Goal: Task Accomplishment & Management: Manage account settings

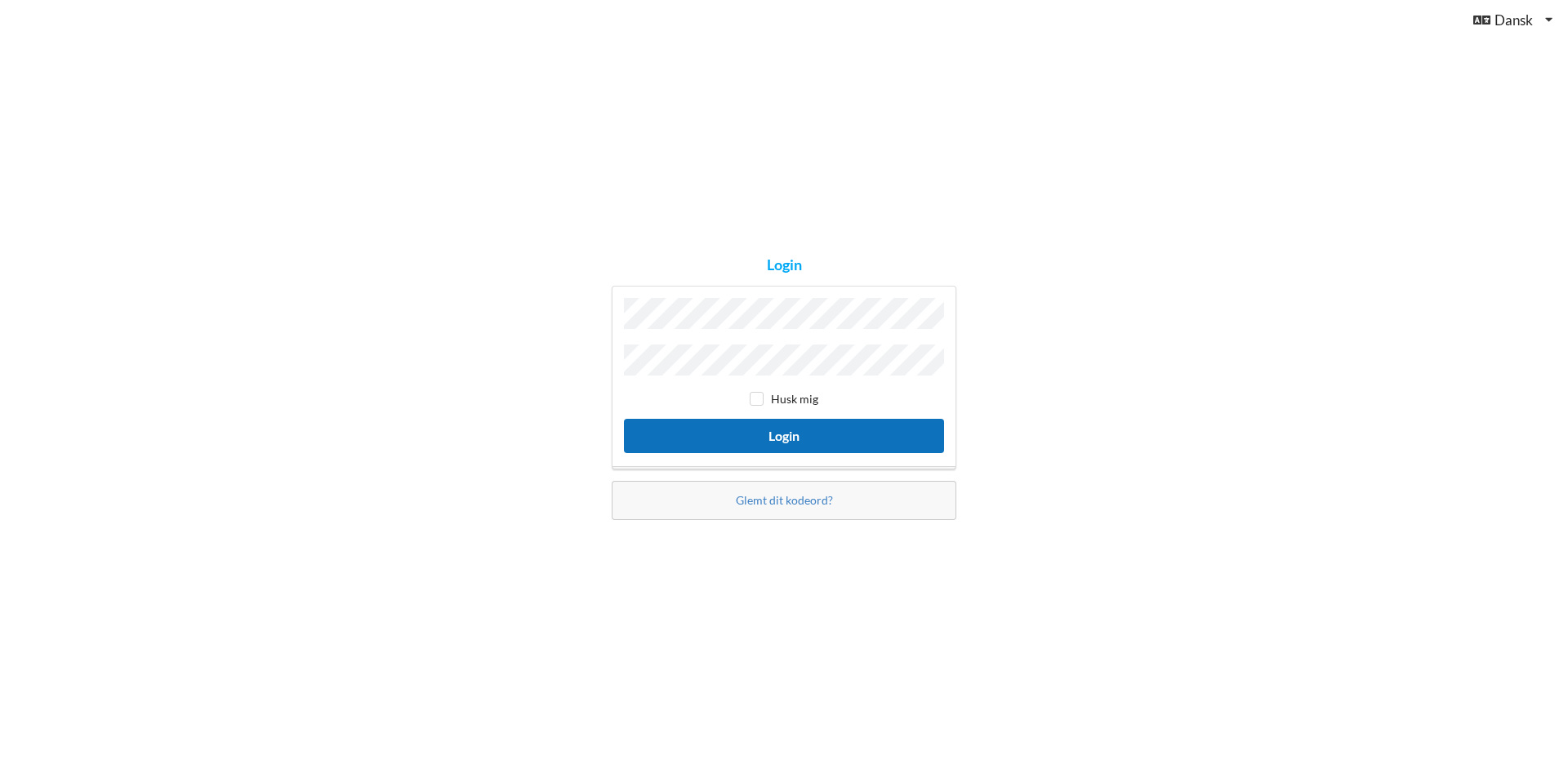
click at [791, 426] on button "Login" at bounding box center [784, 436] width 320 height 33
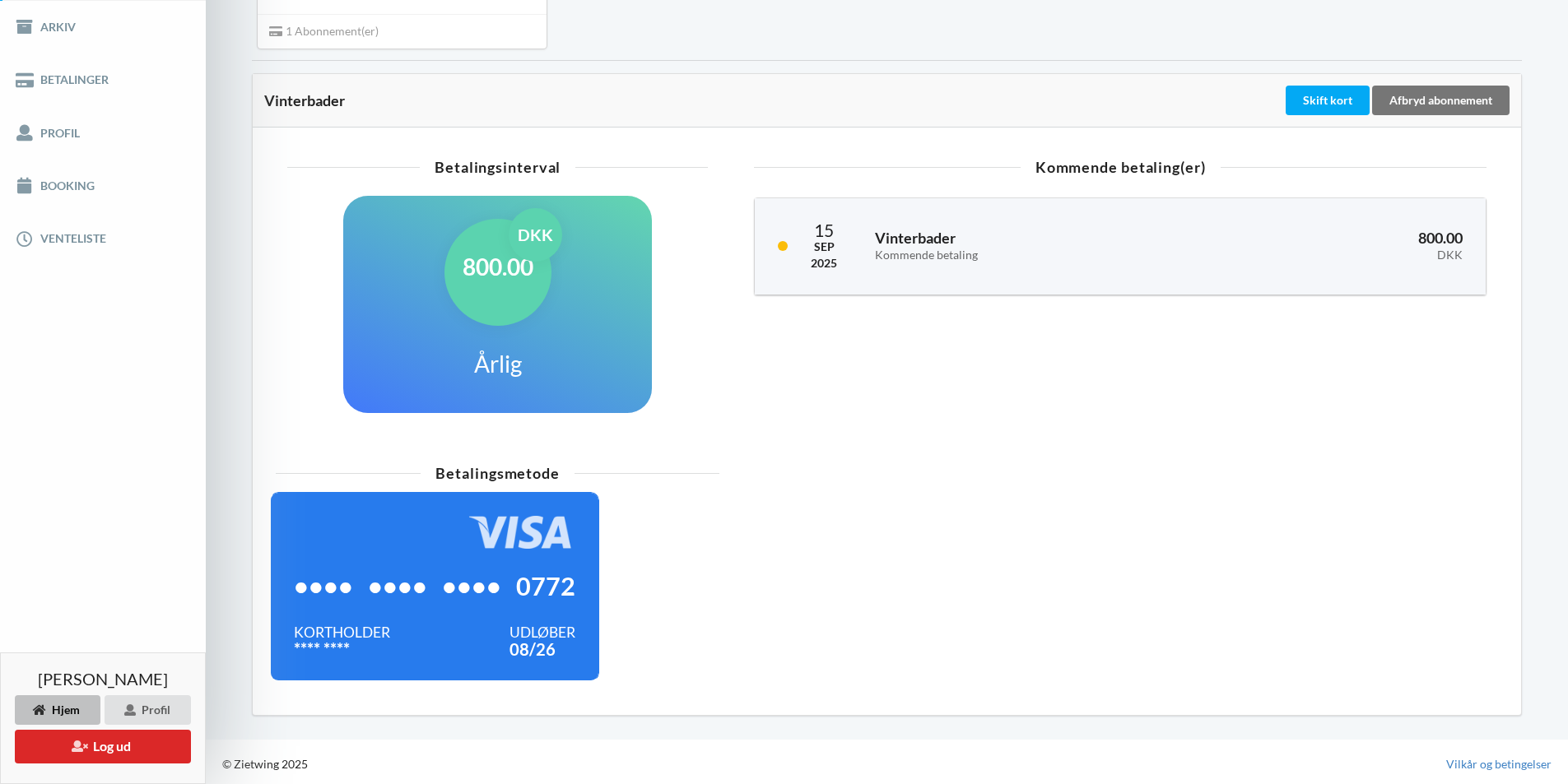
scroll to position [263, 0]
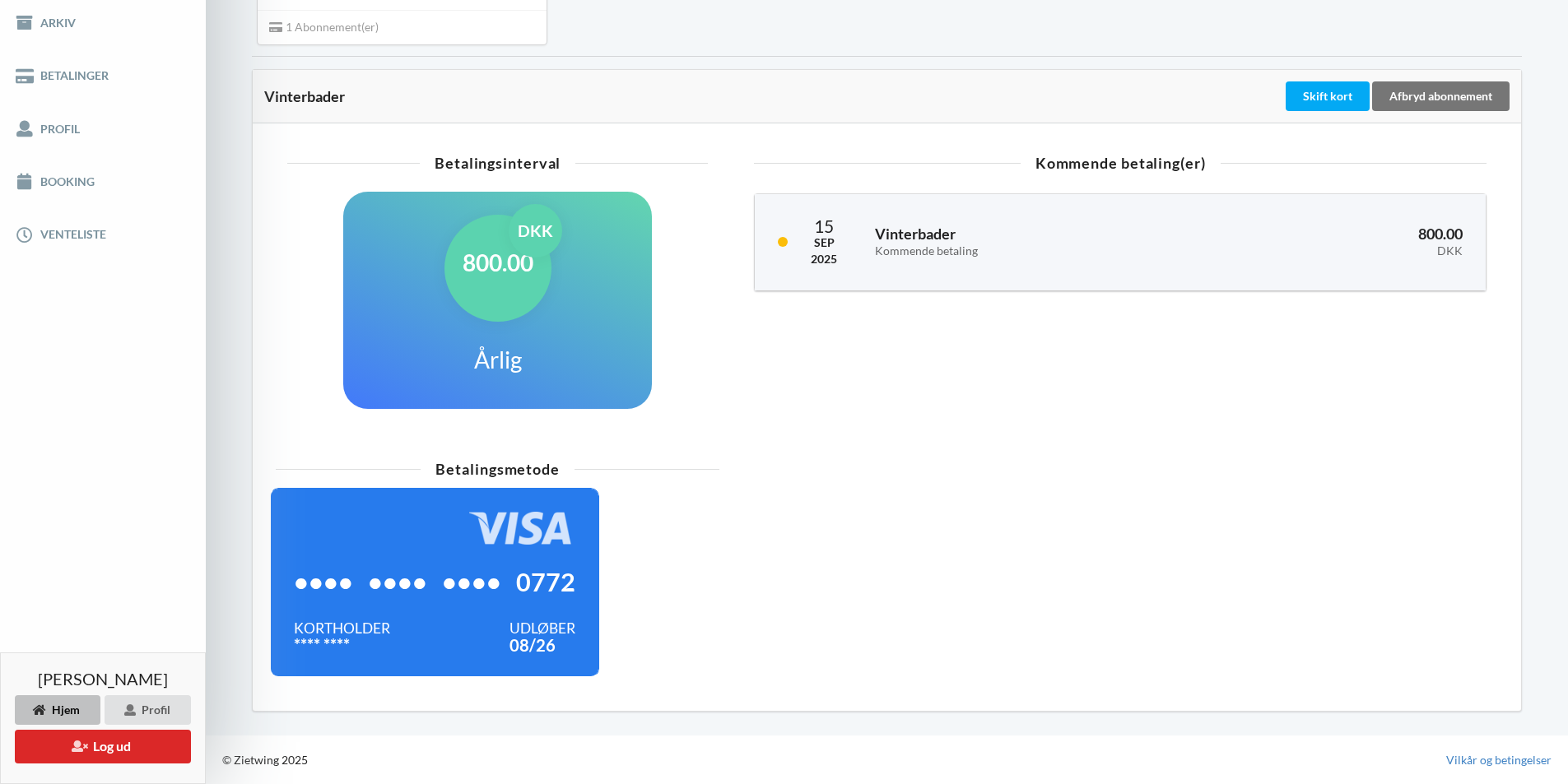
drag, startPoint x: 534, startPoint y: 333, endPoint x: 535, endPoint y: 343, distance: 10.0
click at [534, 332] on div "800.00 DKK Årlig" at bounding box center [498, 300] width 308 height 217
click at [525, 598] on div "•••• •••• •••• 0772" at bounding box center [435, 582] width 281 height 75
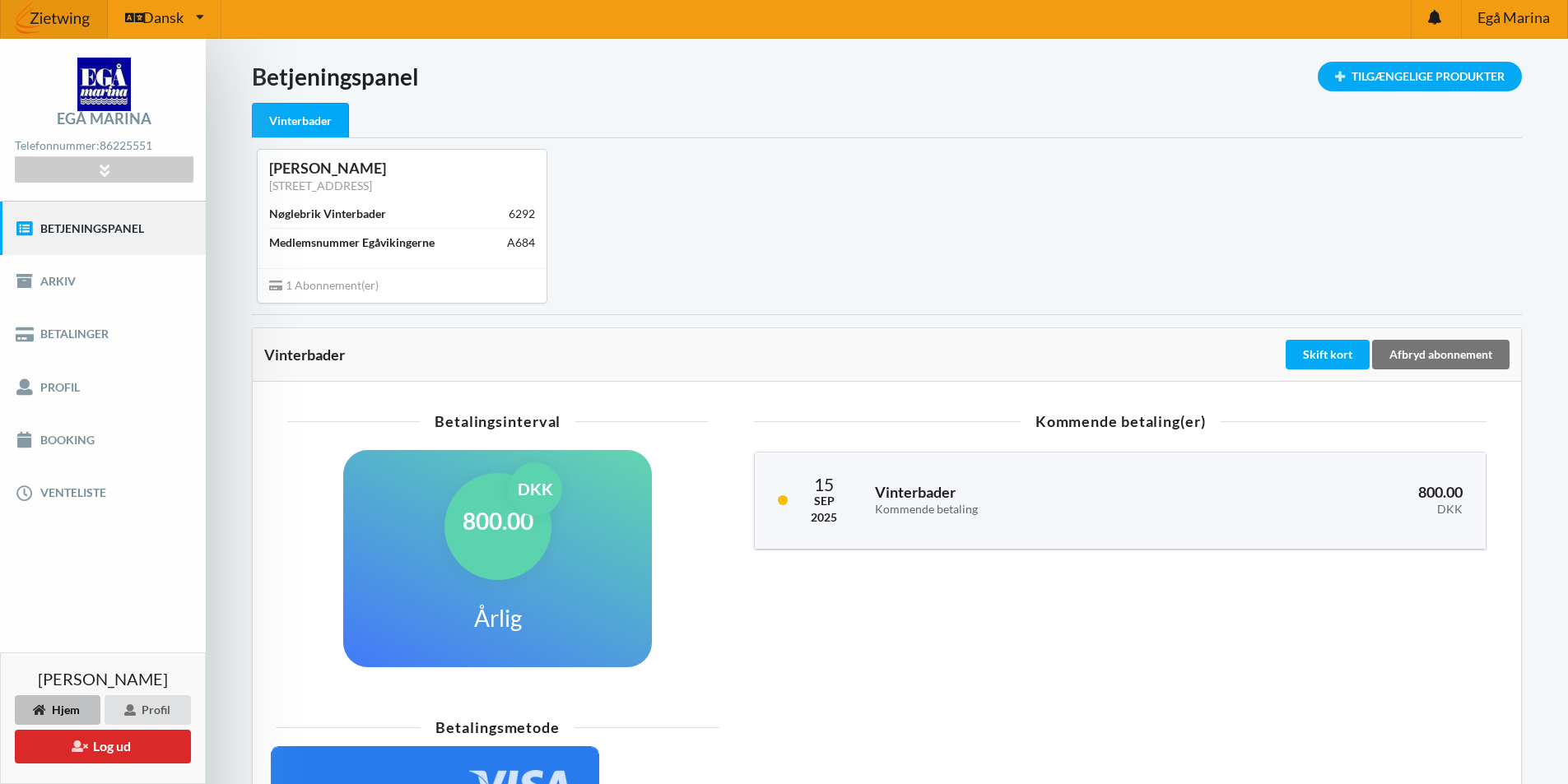
scroll to position [0, 0]
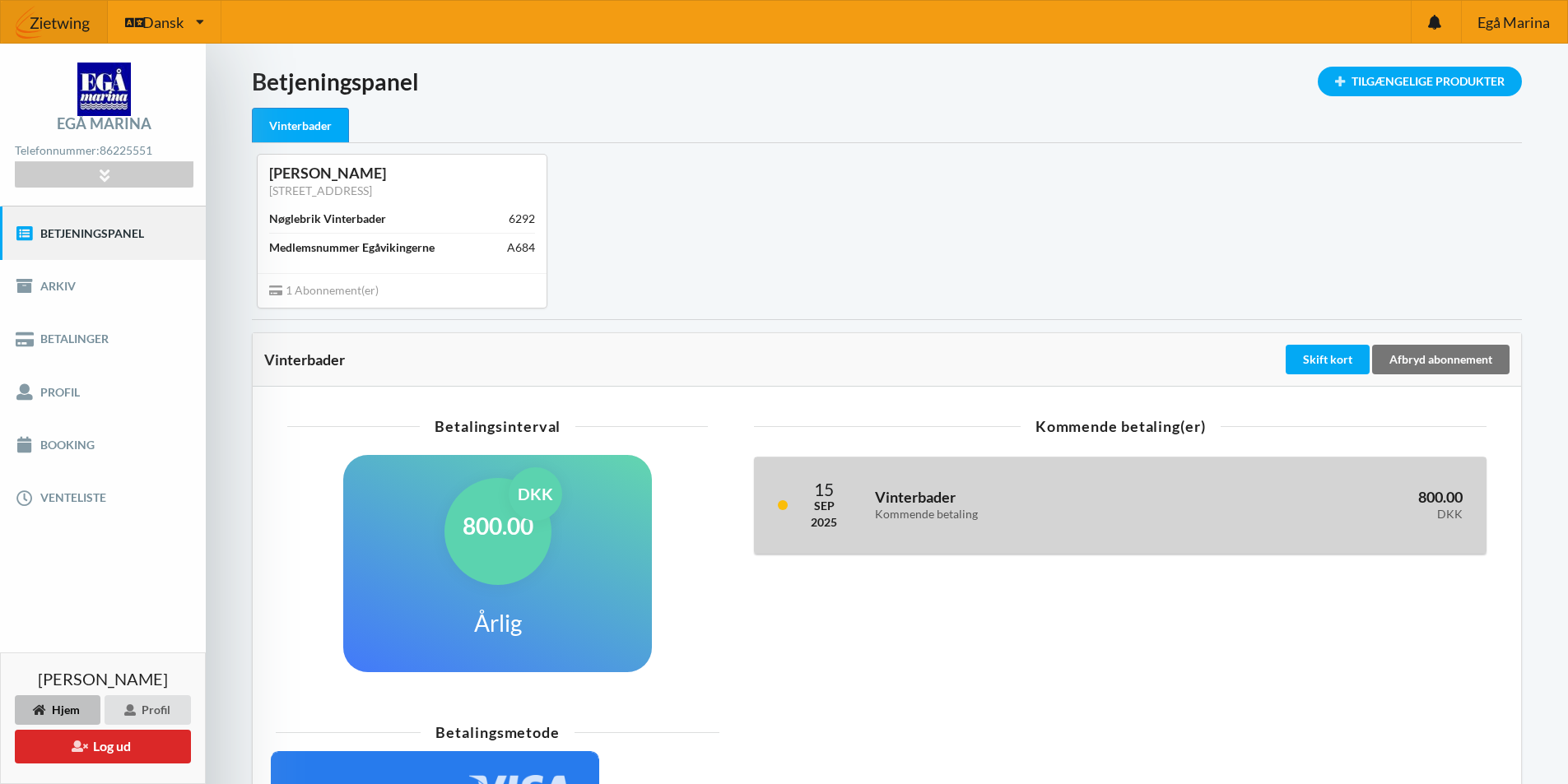
click at [1015, 496] on h3 "Vinterbader Kommende betaling" at bounding box center [1029, 504] width 311 height 33
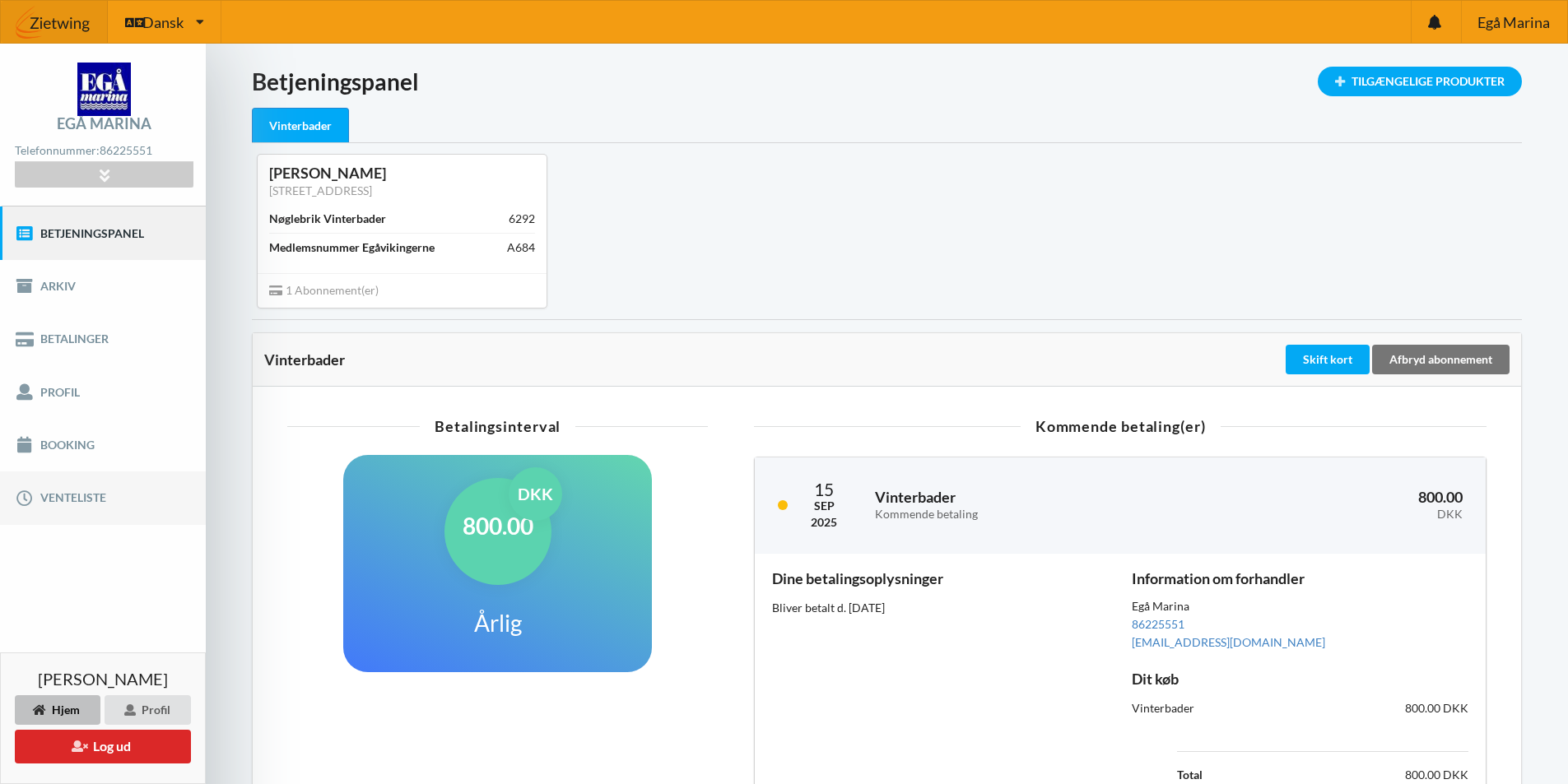
click at [74, 496] on link "Venteliste" at bounding box center [103, 498] width 206 height 53
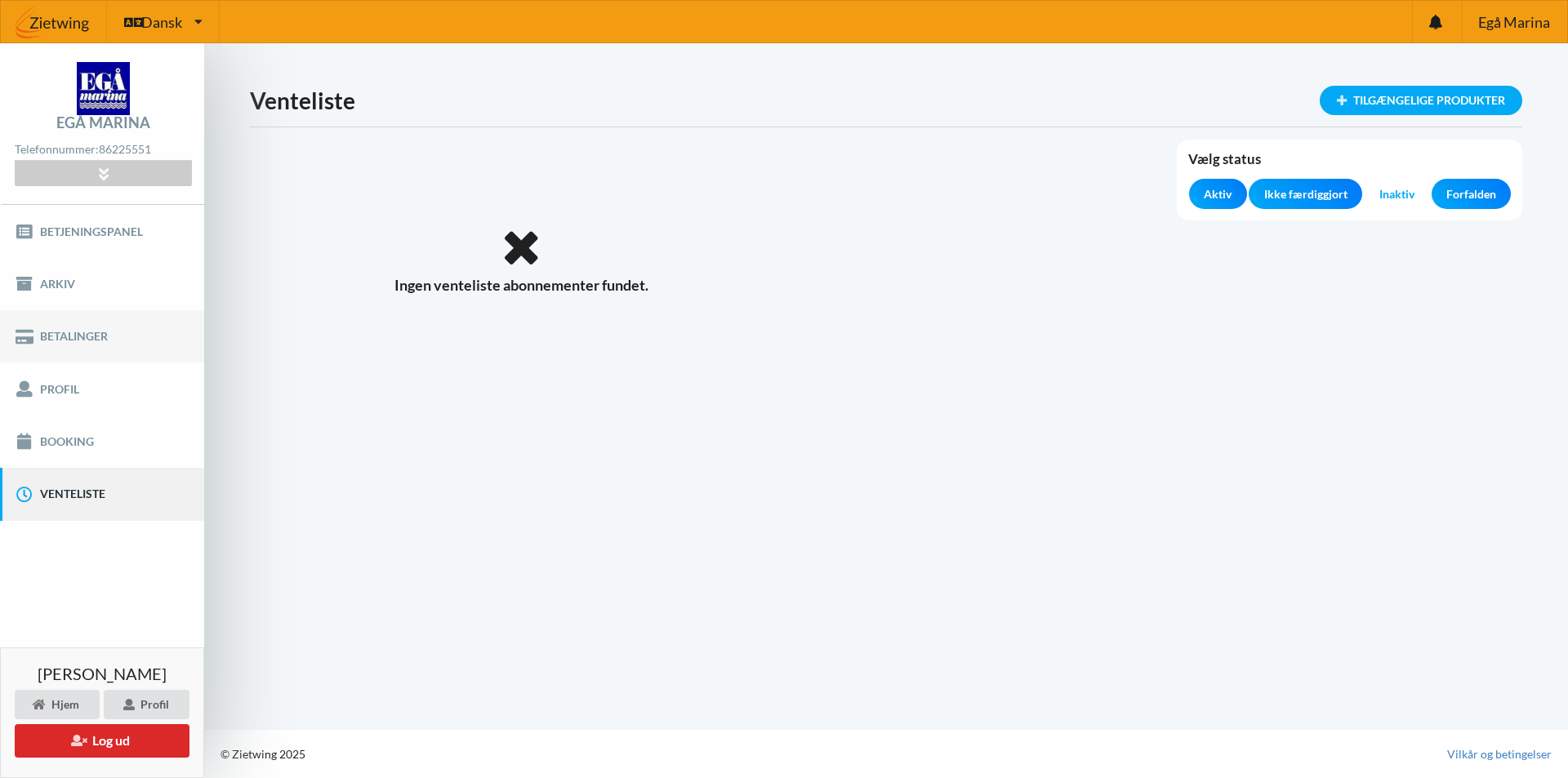
click at [79, 342] on link "Betalinger" at bounding box center [102, 336] width 205 height 52
